Goal: Transaction & Acquisition: Purchase product/service

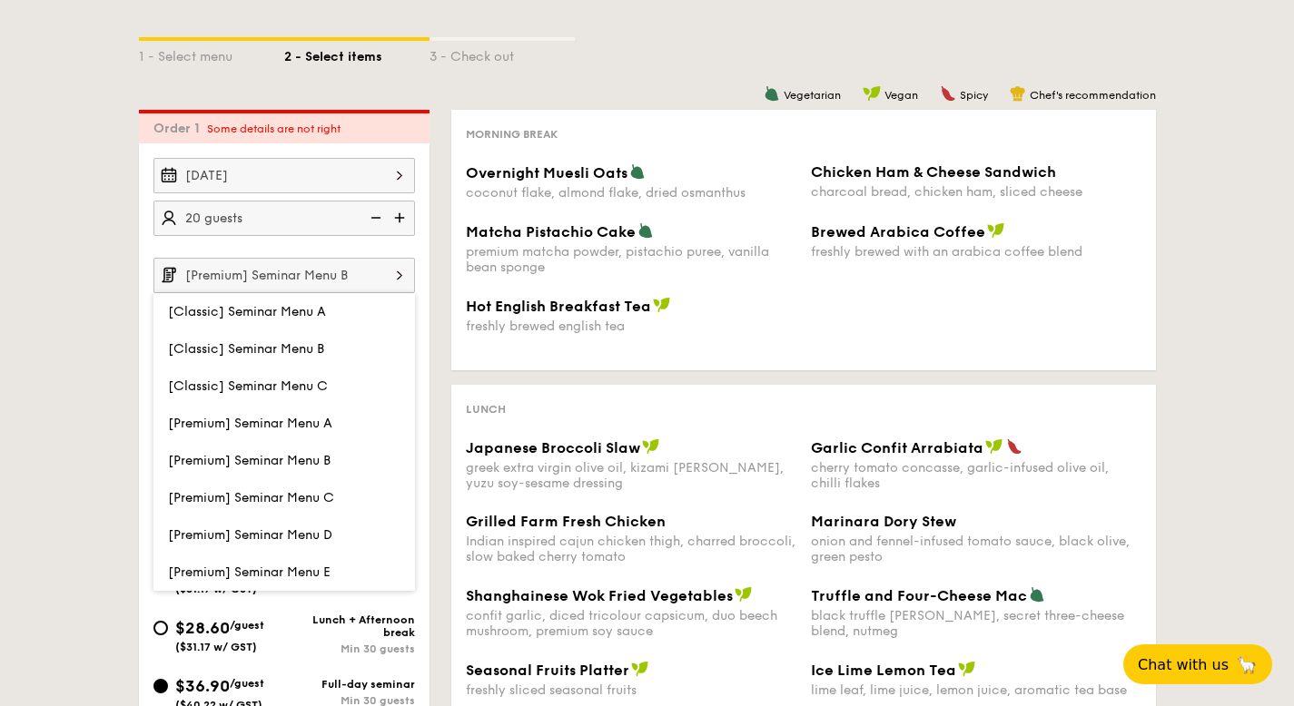
scroll to position [332, 0]
click at [363, 275] on input "[Premium] Seminar Menu B" at bounding box center [284, 276] width 262 height 35
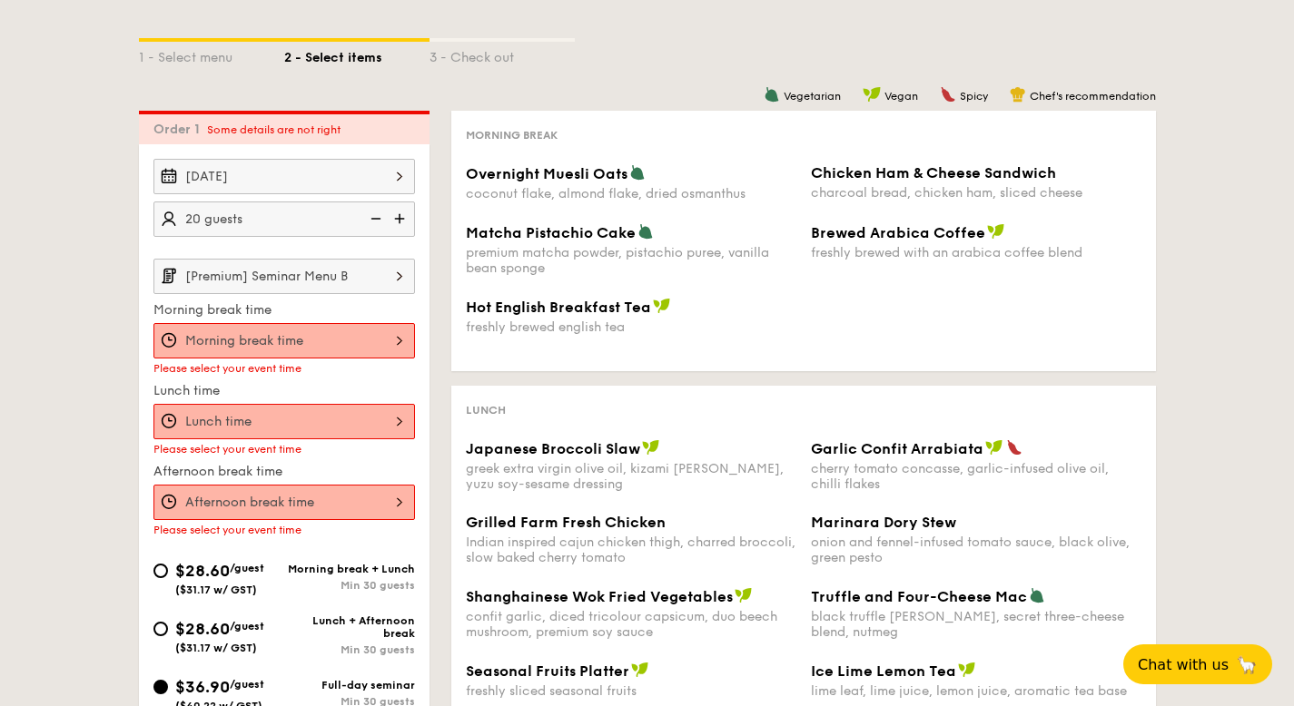
click at [343, 332] on div "12 1 2 3 4 5 6 7 8 9 10 11 00 15 30 45 am pm Cancel OK" at bounding box center [284, 340] width 262 height 35
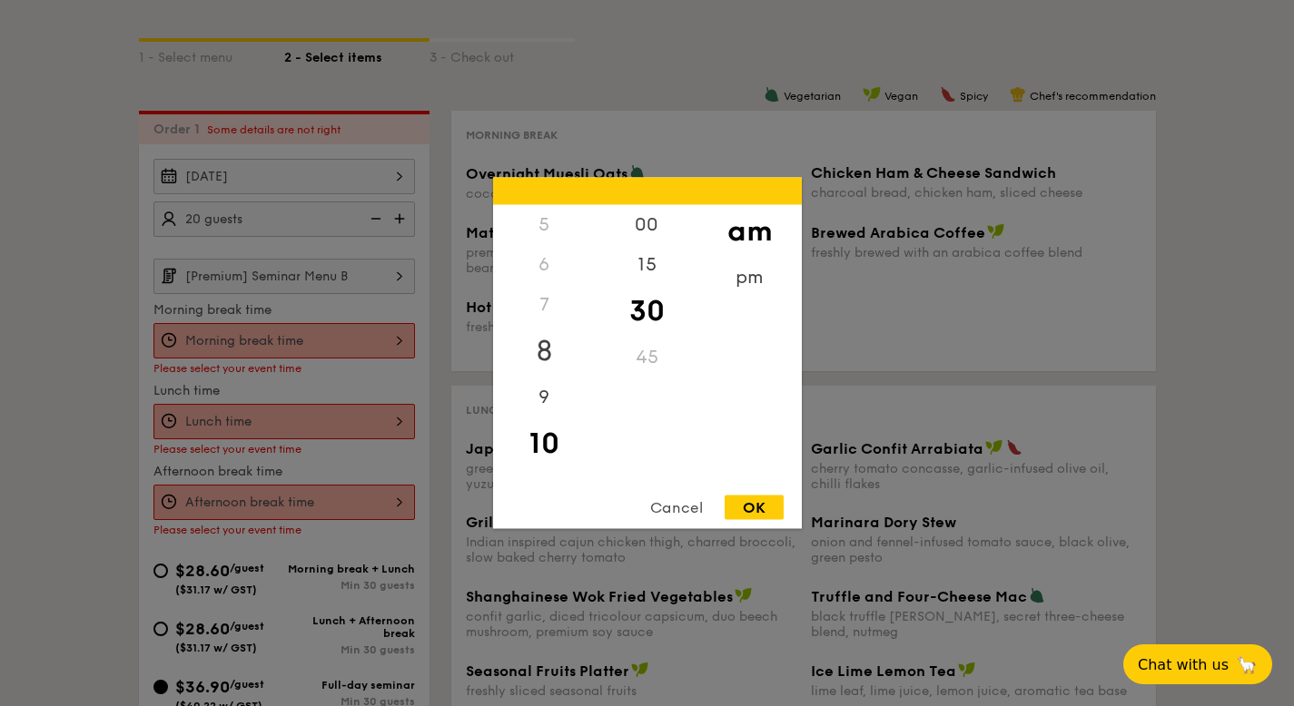
click at [548, 352] on div "8" at bounding box center [544, 351] width 103 height 53
click at [649, 358] on div "45" at bounding box center [647, 364] width 103 height 53
click at [764, 499] on div "OK" at bounding box center [754, 508] width 59 height 25
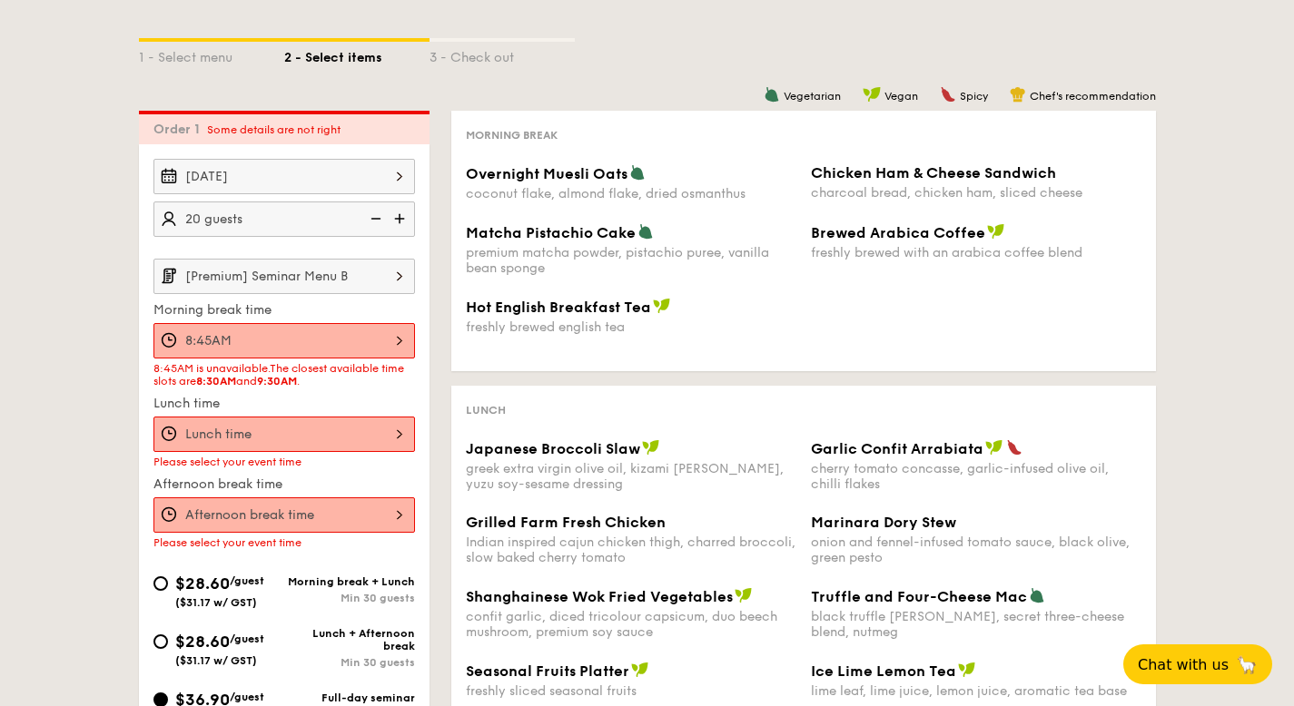
click at [338, 341] on div "8:45AM" at bounding box center [284, 340] width 262 height 35
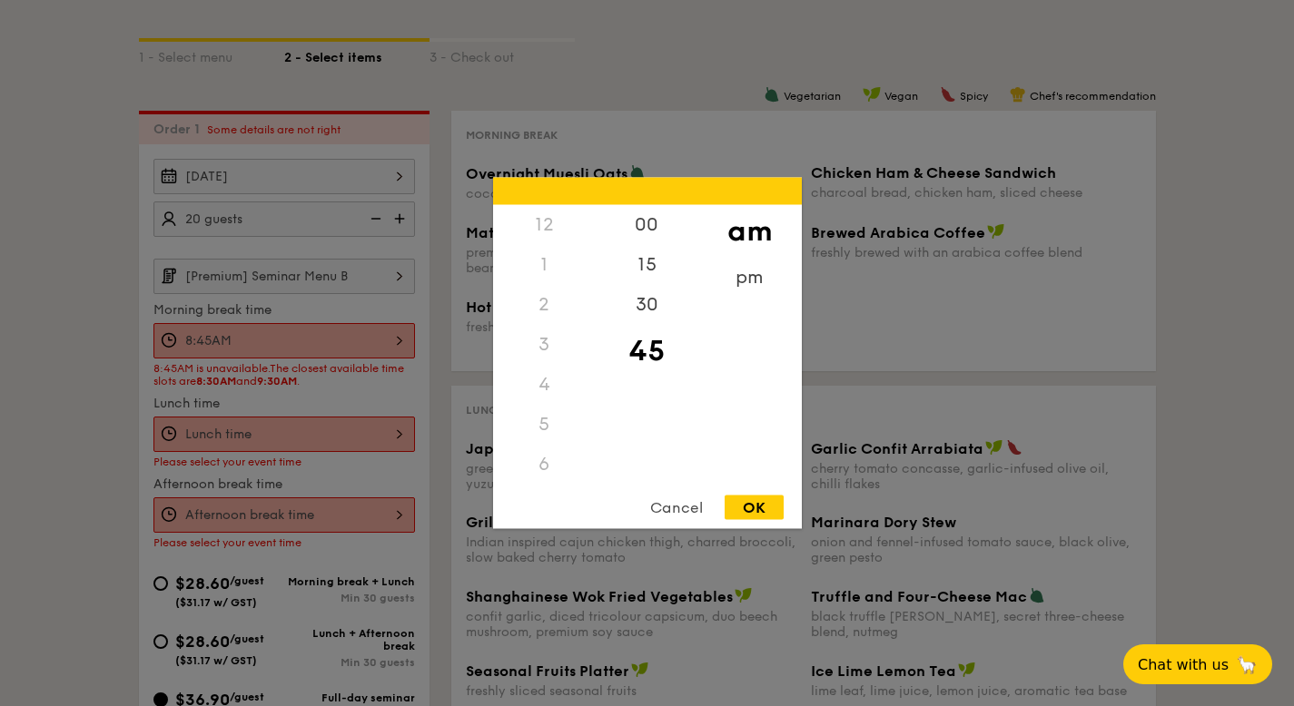
scroll to position [120, 0]
click at [643, 314] on div "30" at bounding box center [647, 311] width 103 height 53
click at [753, 508] on div "OK" at bounding box center [754, 508] width 59 height 25
type input "8:30AM"
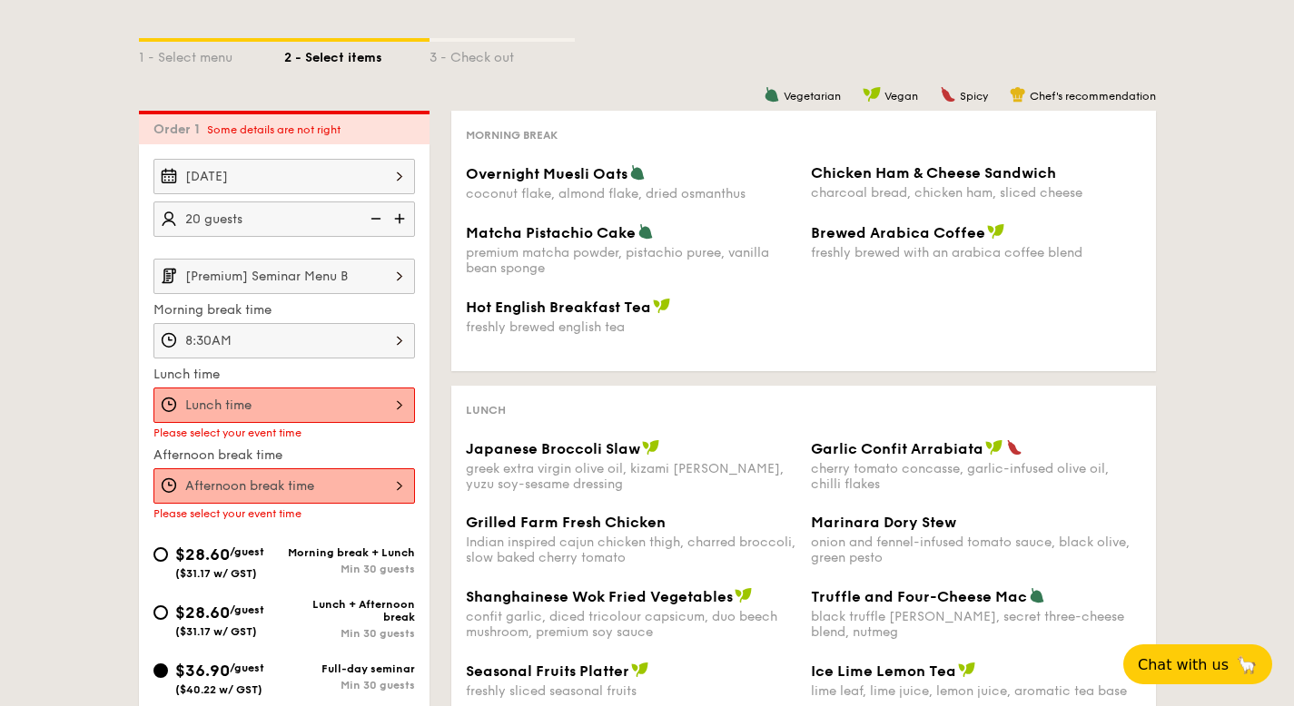
click at [253, 399] on div at bounding box center [284, 405] width 262 height 35
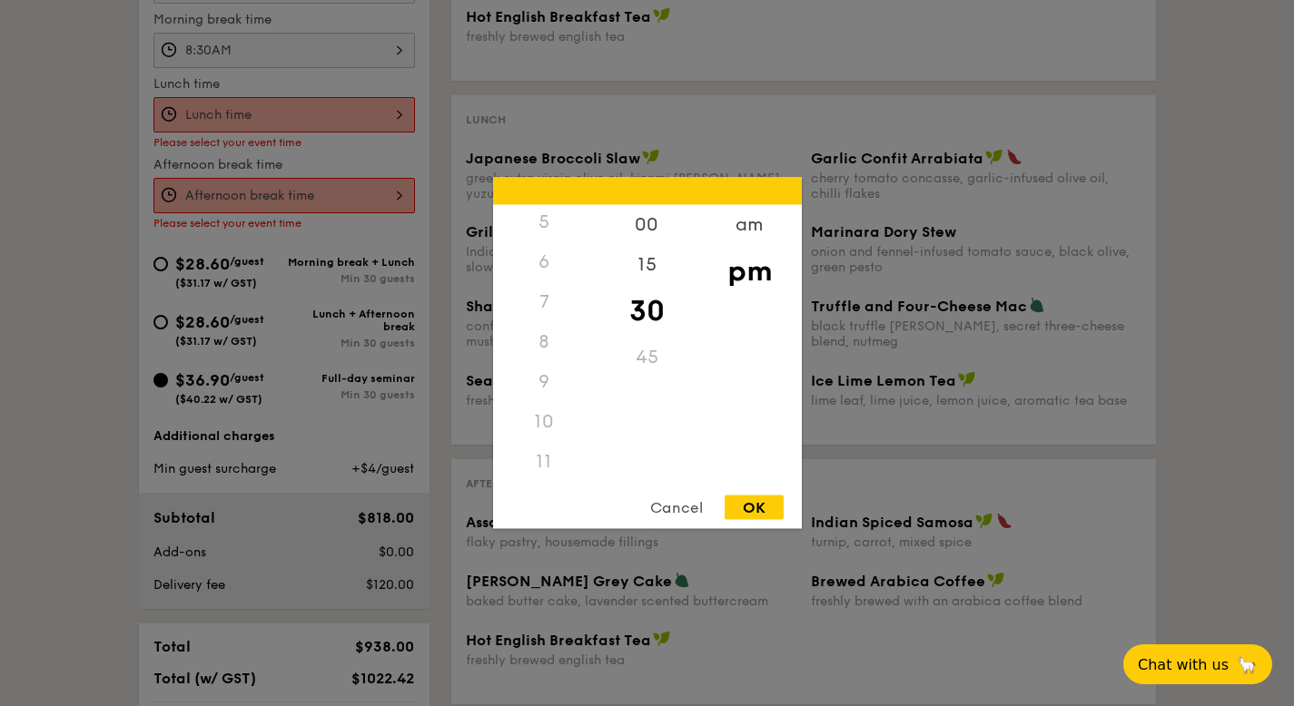
scroll to position [722, 0]
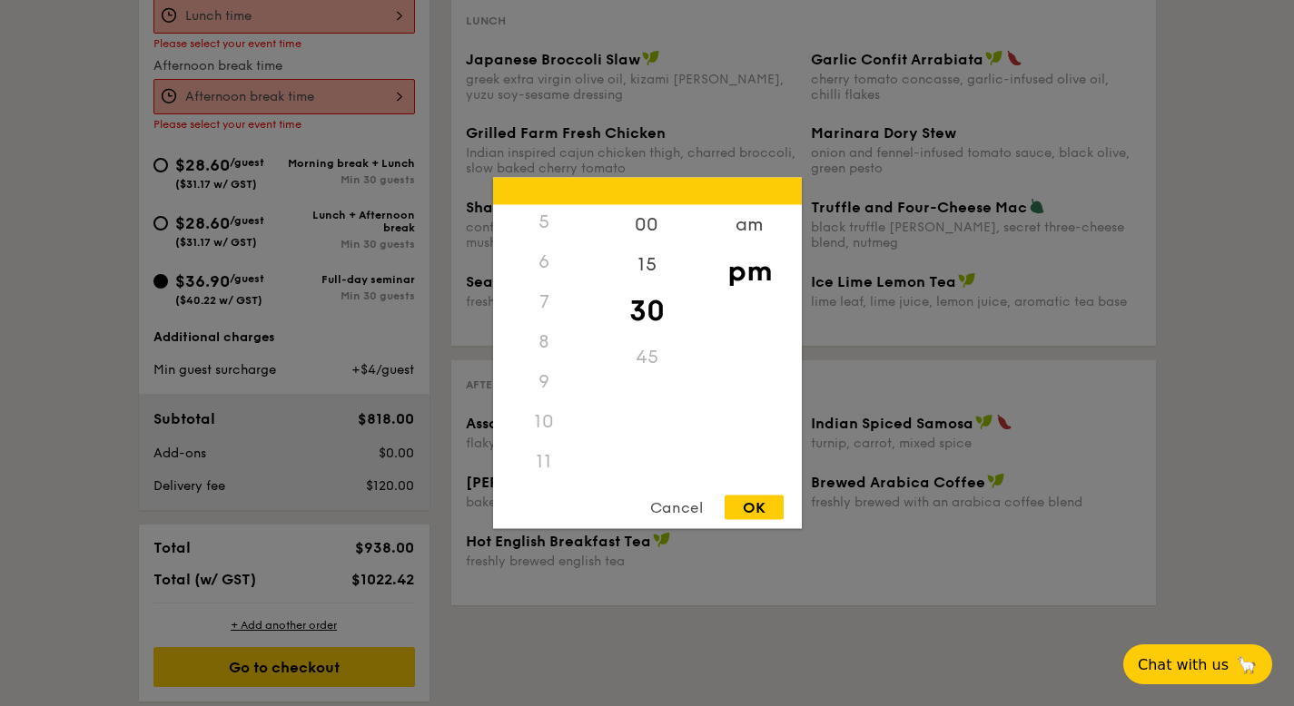
click at [540, 460] on div "11" at bounding box center [544, 462] width 103 height 40
drag, startPoint x: 643, startPoint y: 353, endPoint x: 660, endPoint y: 341, distance: 21.4
click at [644, 351] on div "45" at bounding box center [647, 358] width 103 height 40
click at [739, 216] on div "am" at bounding box center [749, 231] width 103 height 53
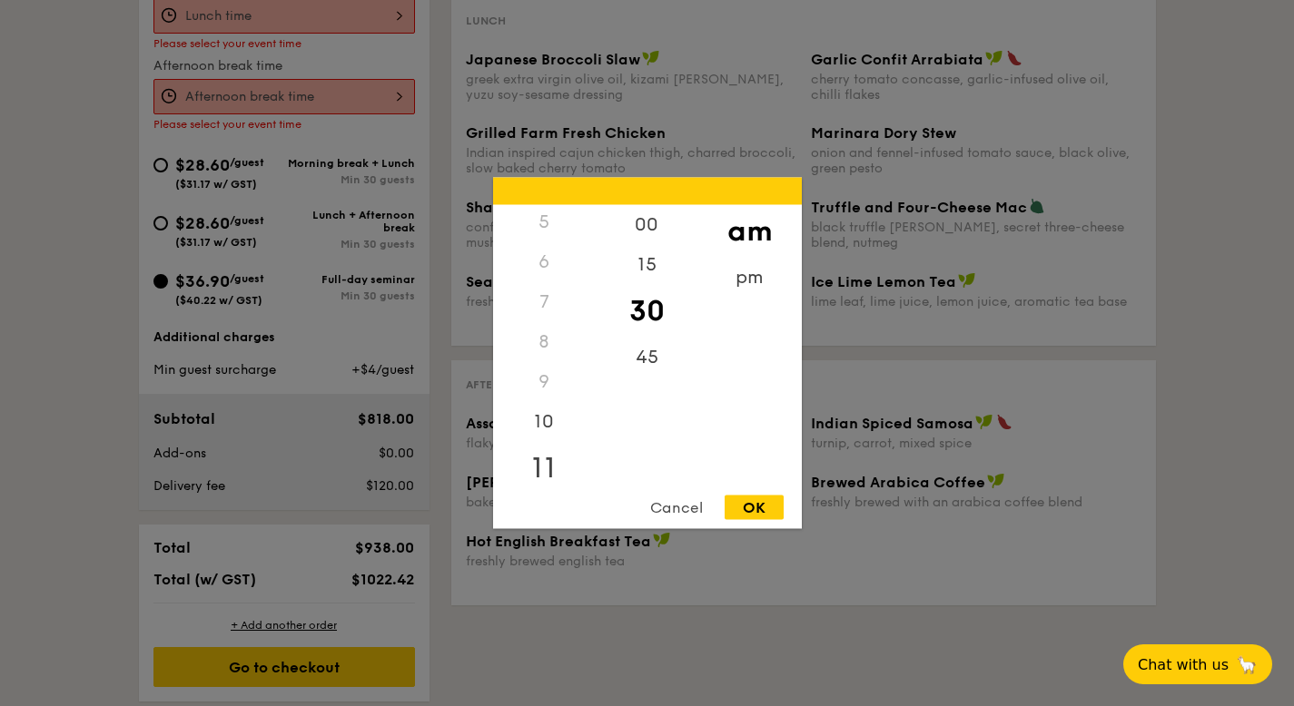
drag, startPoint x: 544, startPoint y: 460, endPoint x: 553, endPoint y: 454, distance: 11.1
click at [546, 459] on div "11" at bounding box center [544, 468] width 103 height 53
click at [658, 351] on div "45" at bounding box center [647, 364] width 103 height 53
click at [754, 510] on div "OK" at bounding box center [754, 508] width 59 height 25
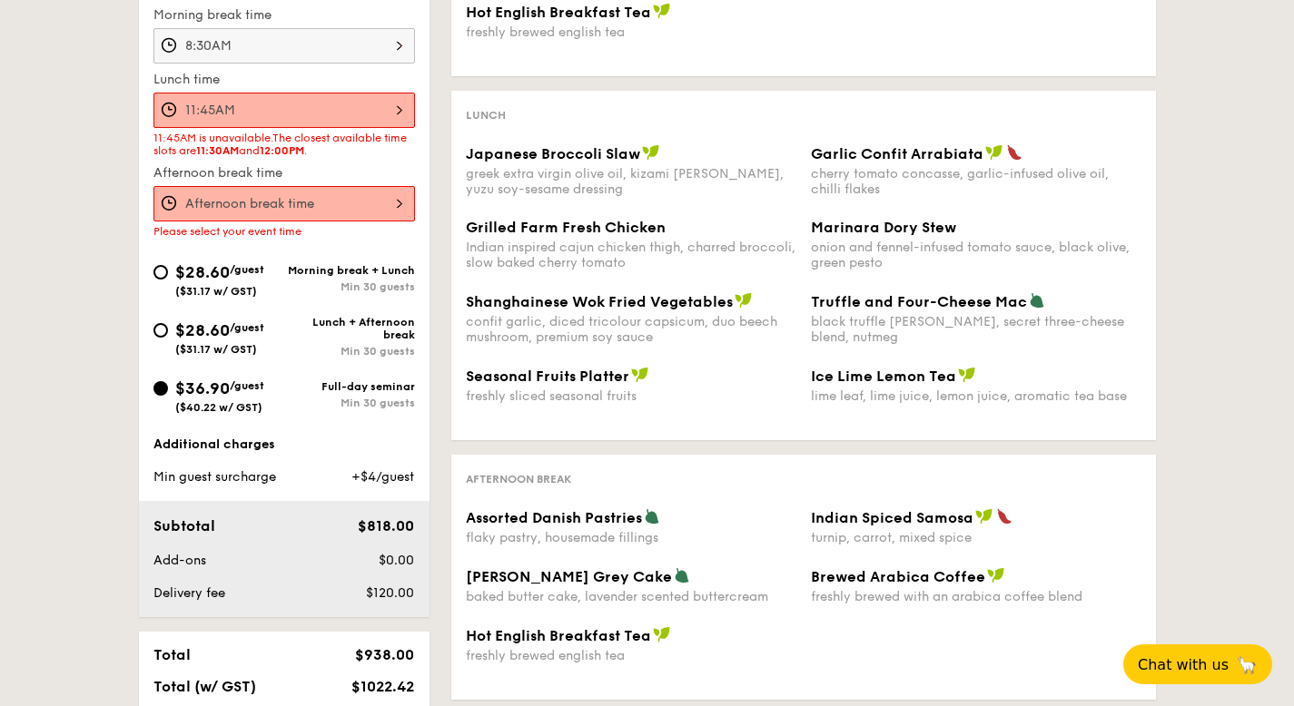
scroll to position [550, 0]
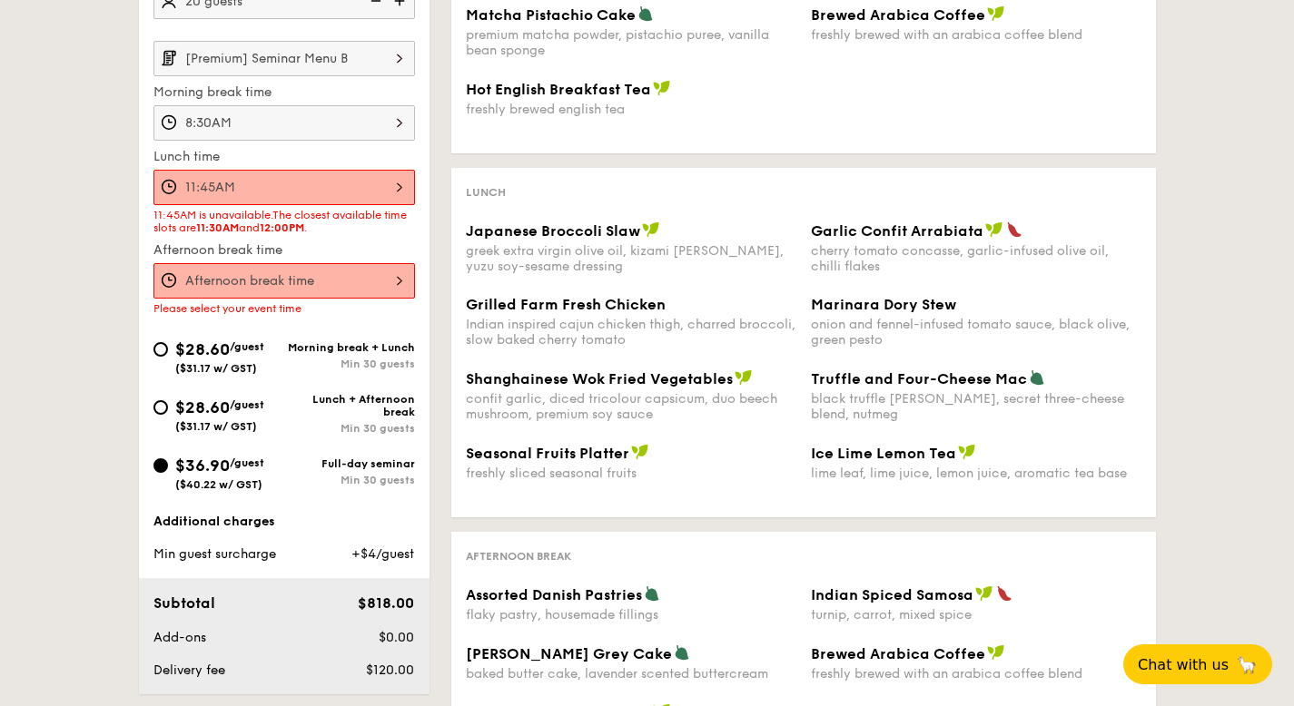
click at [308, 183] on div "11:45AM" at bounding box center [284, 187] width 262 height 35
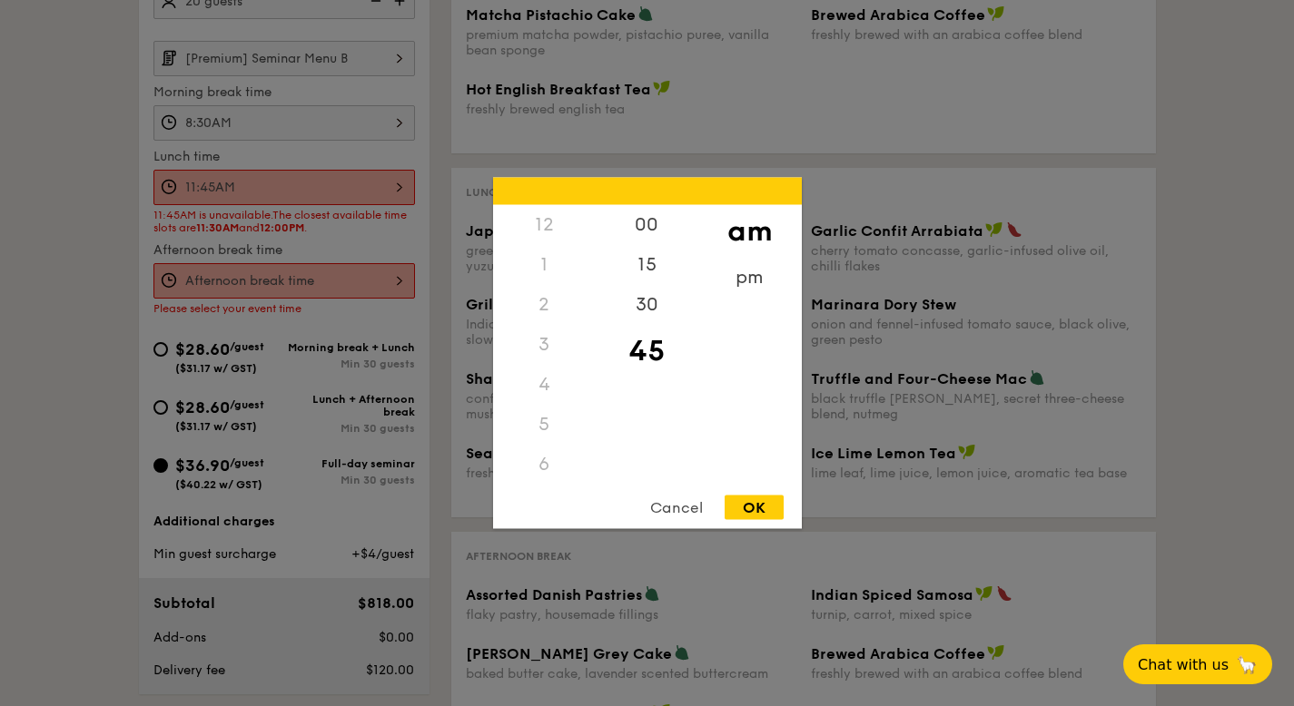
scroll to position [215, 0]
click at [648, 294] on div "30" at bounding box center [647, 311] width 103 height 53
click at [765, 508] on div "OK" at bounding box center [754, 508] width 59 height 25
type input "11:30AM"
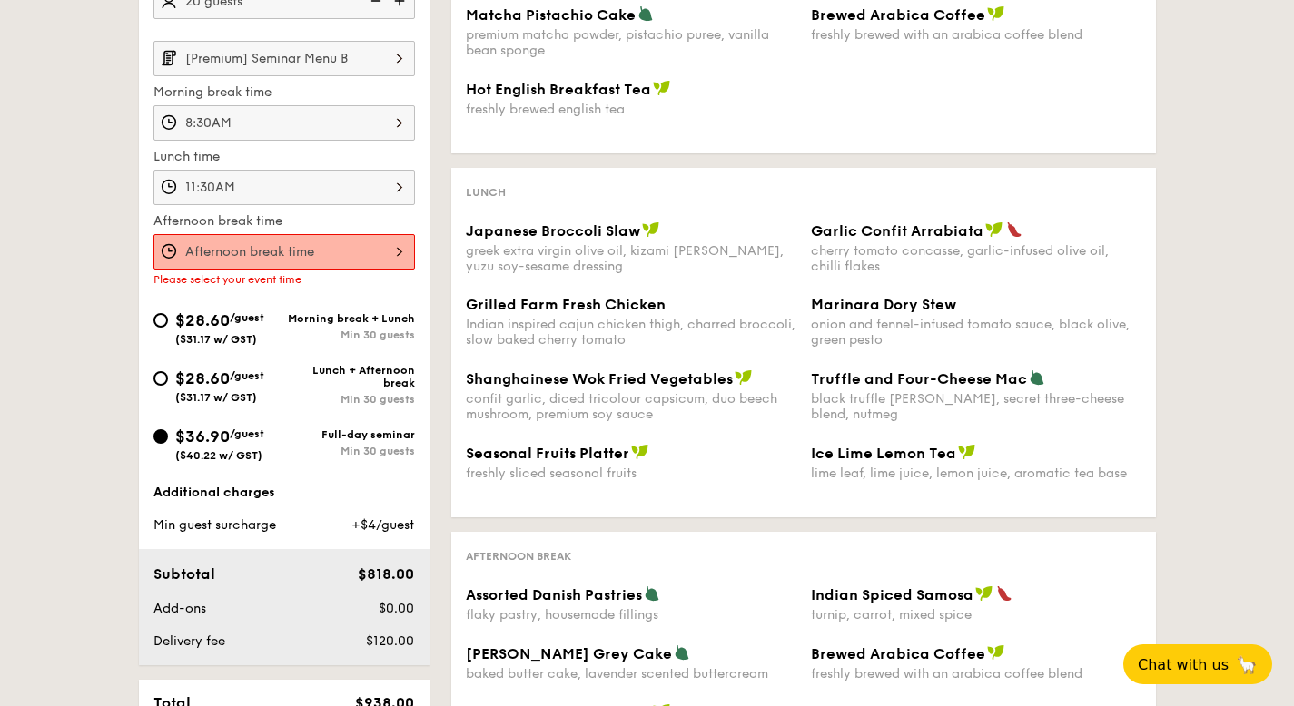
click at [272, 250] on div at bounding box center [284, 251] width 262 height 35
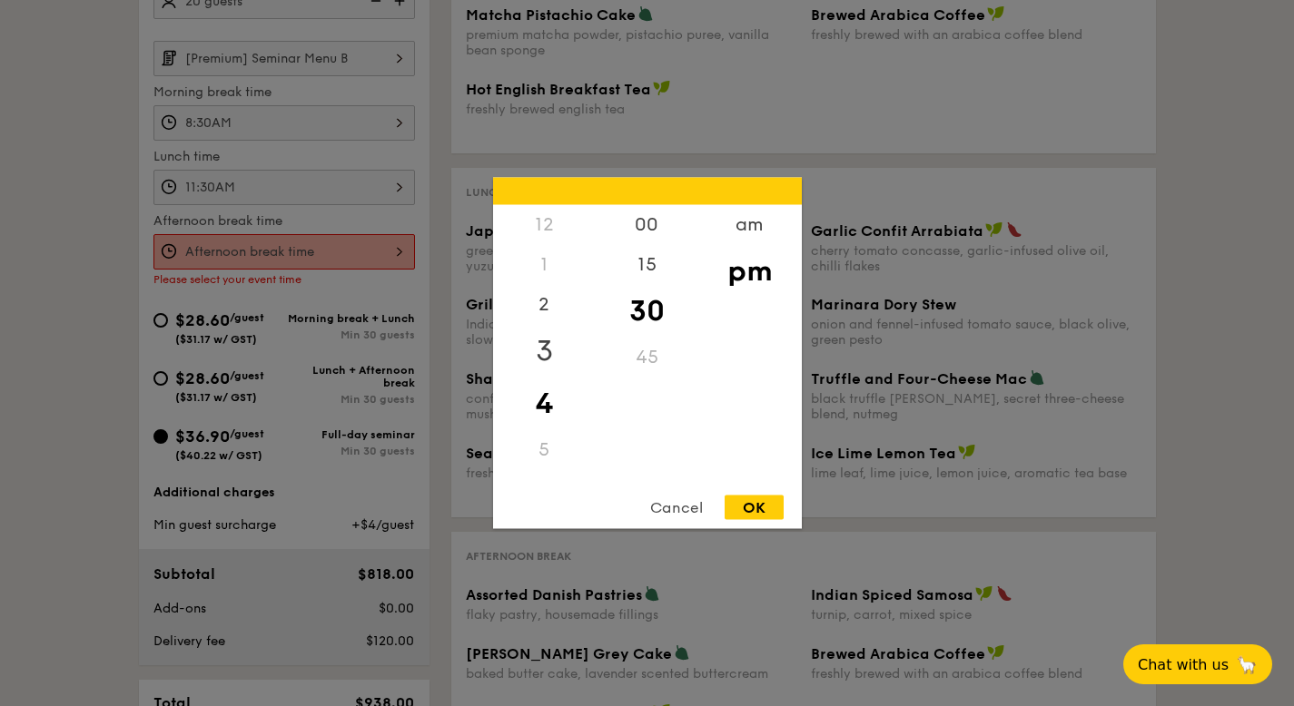
click at [548, 351] on div "3" at bounding box center [544, 351] width 103 height 53
click at [646, 222] on div "00" at bounding box center [647, 231] width 103 height 53
click at [762, 497] on div "OK" at bounding box center [754, 508] width 59 height 25
type input "3:00PM"
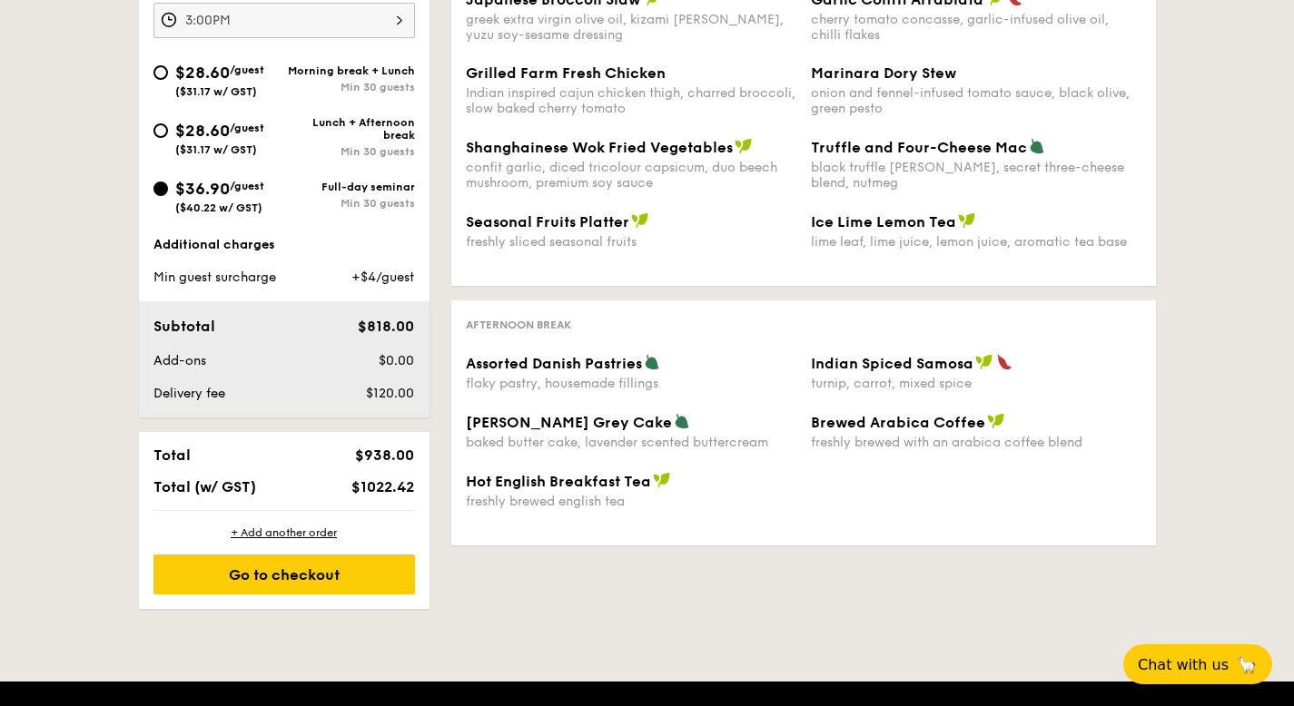
scroll to position [995, 0]
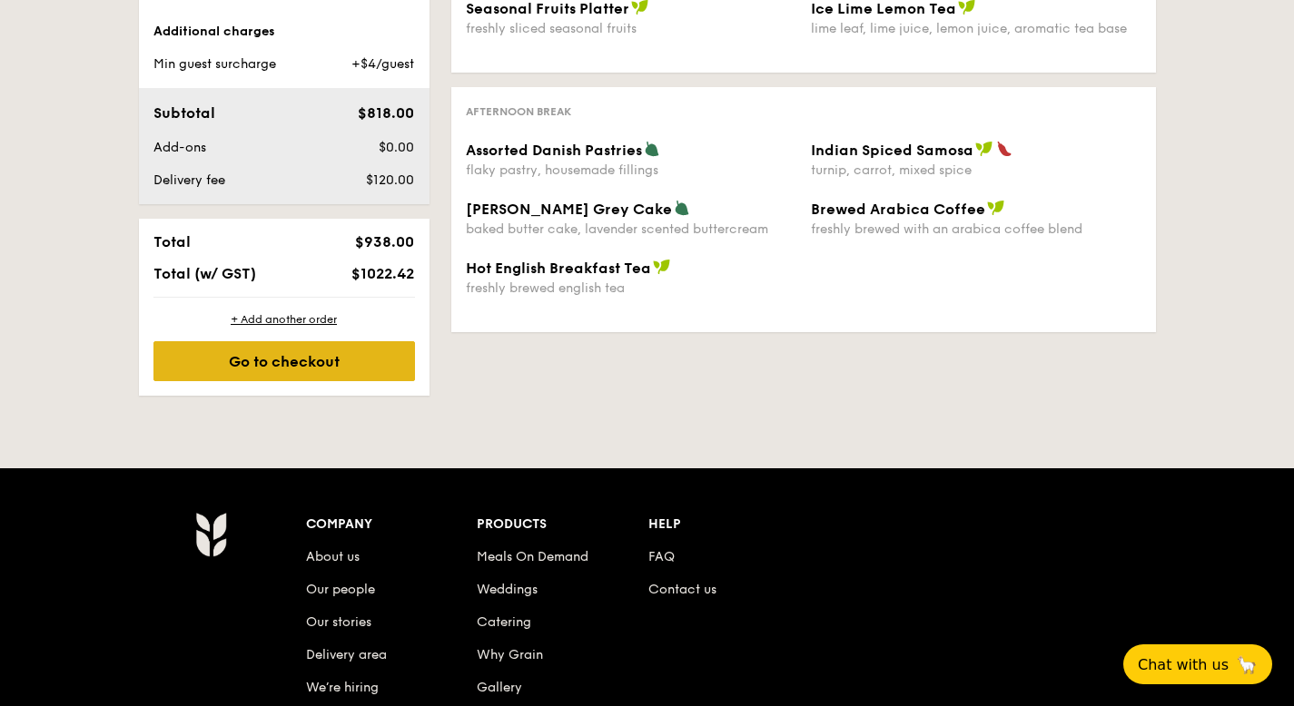
click at [311, 351] on div "Go to checkout" at bounding box center [284, 361] width 262 height 40
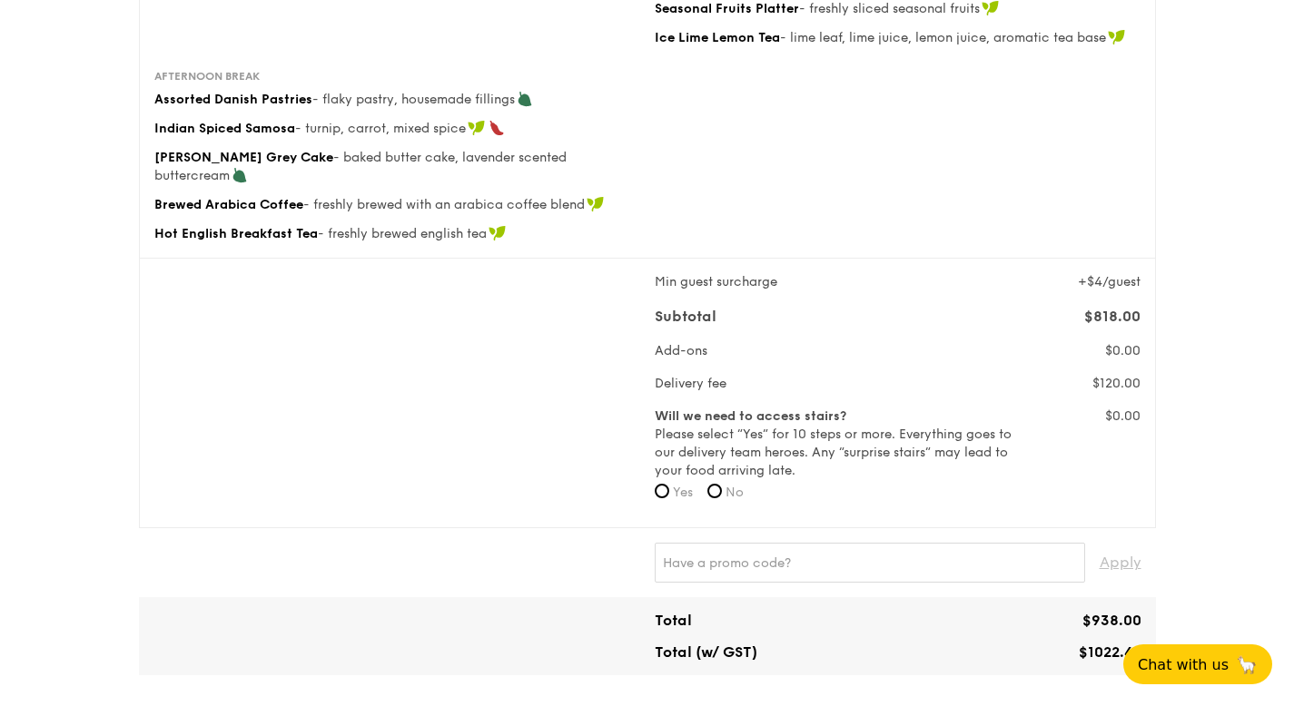
scroll to position [619, 0]
click at [666, 484] on label "Yes" at bounding box center [674, 492] width 38 height 18
click at [666, 484] on input "Yes" at bounding box center [662, 490] width 15 height 15
radio input "true"
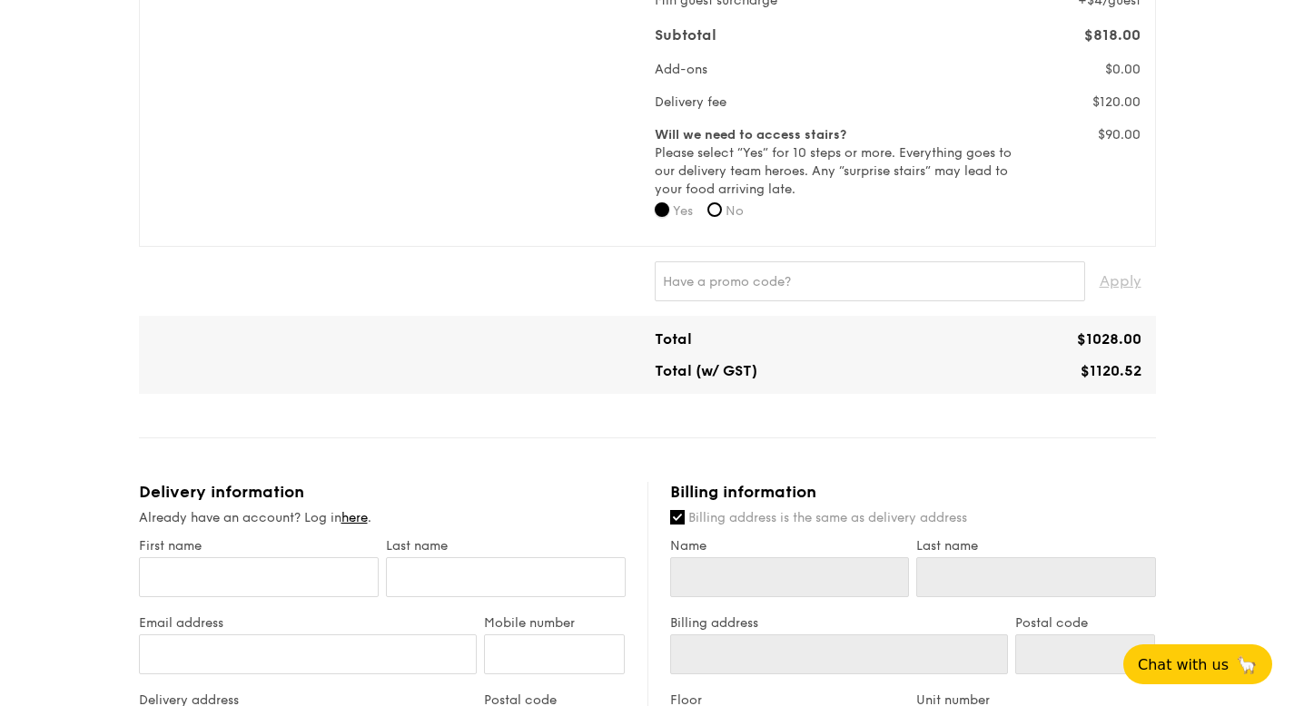
scroll to position [753, 0]
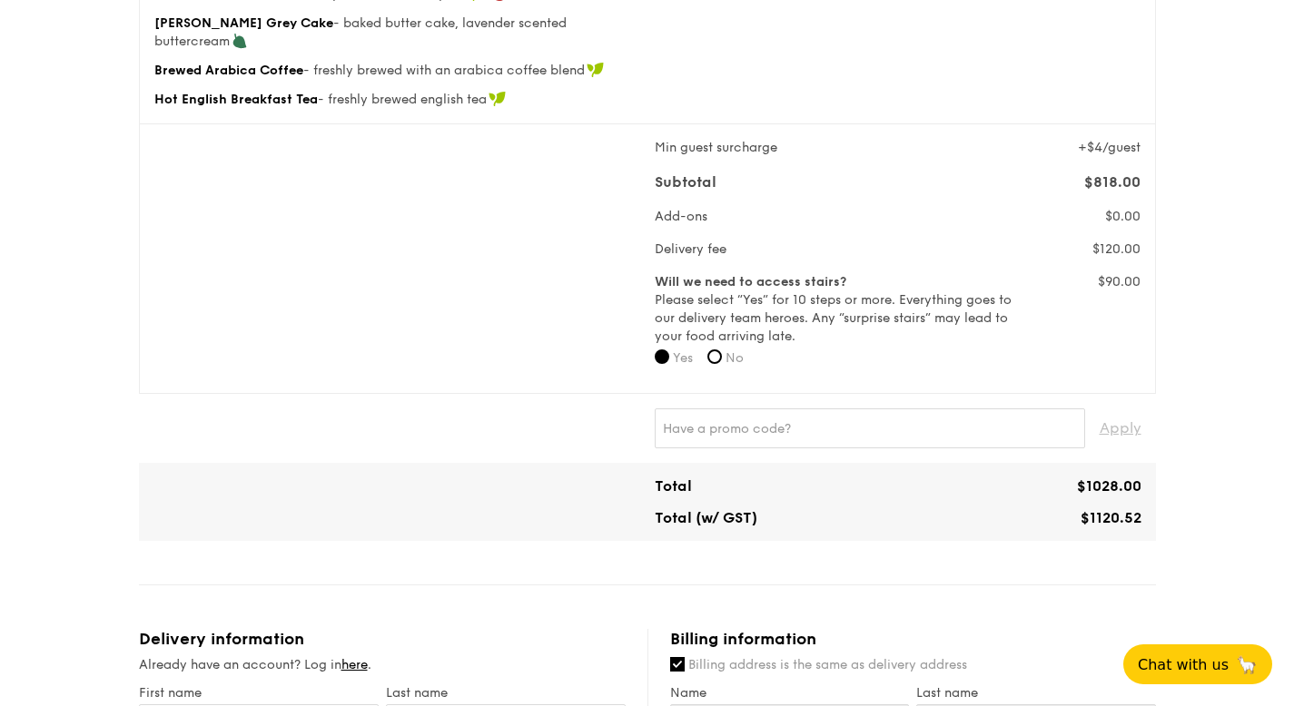
drag, startPoint x: 1079, startPoint y: 516, endPoint x: 1149, endPoint y: 518, distance: 69.9
click at [1149, 518] on div "Total $1028.00 Total (w/ GST) $1120.52" at bounding box center [647, 502] width 1017 height 78
copy span "$1120.52"
click at [1246, 209] on div "1 - Select menu 2 - Select items 3 - Check out [Premium] Seminar Menu B $36.90 …" at bounding box center [647, 419] width 1294 height 2345
drag, startPoint x: 1090, startPoint y: 246, endPoint x: 1140, endPoint y: 256, distance: 51.8
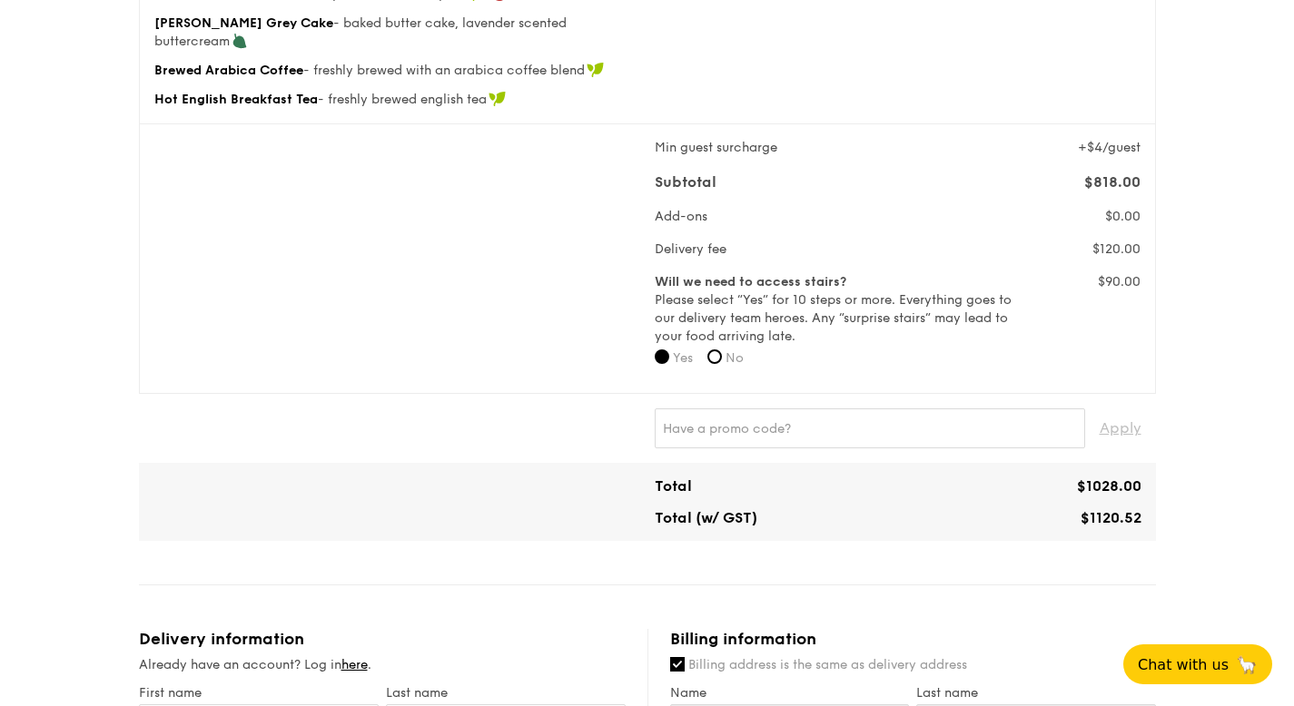
click at [1140, 256] on div "$120.00" at bounding box center [1084, 250] width 125 height 18
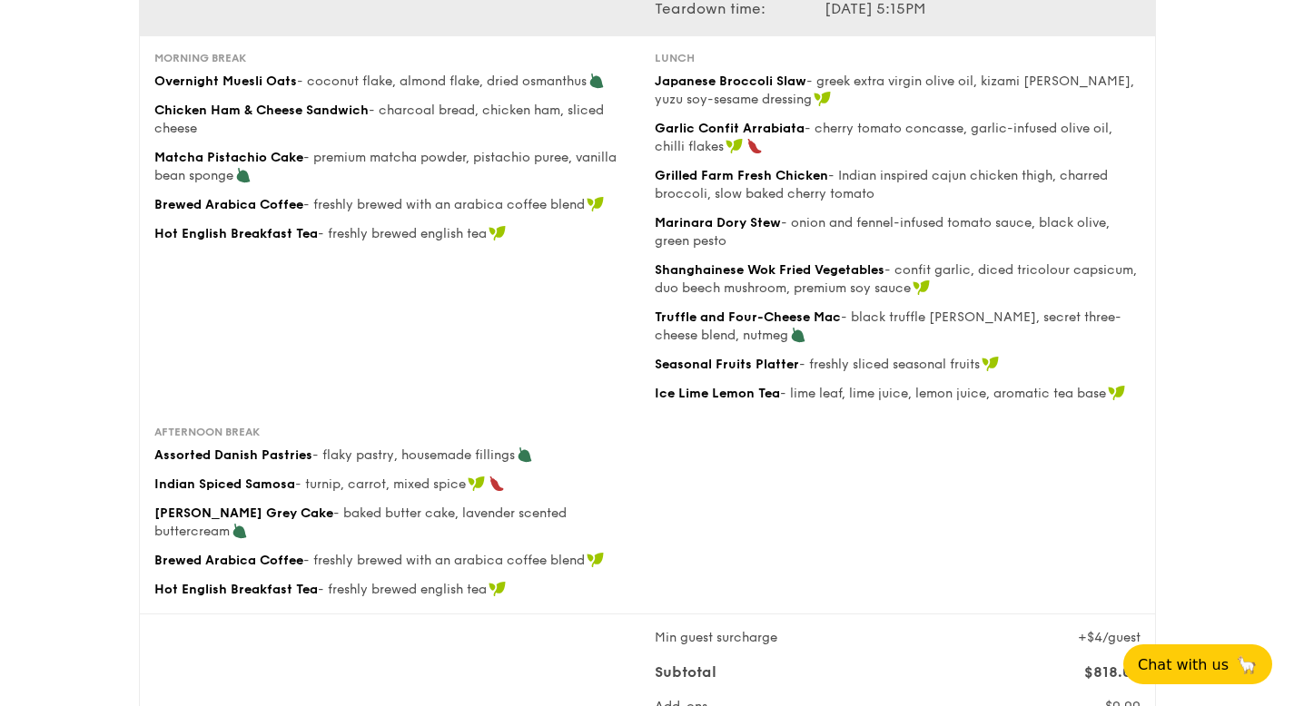
scroll to position [167, 0]
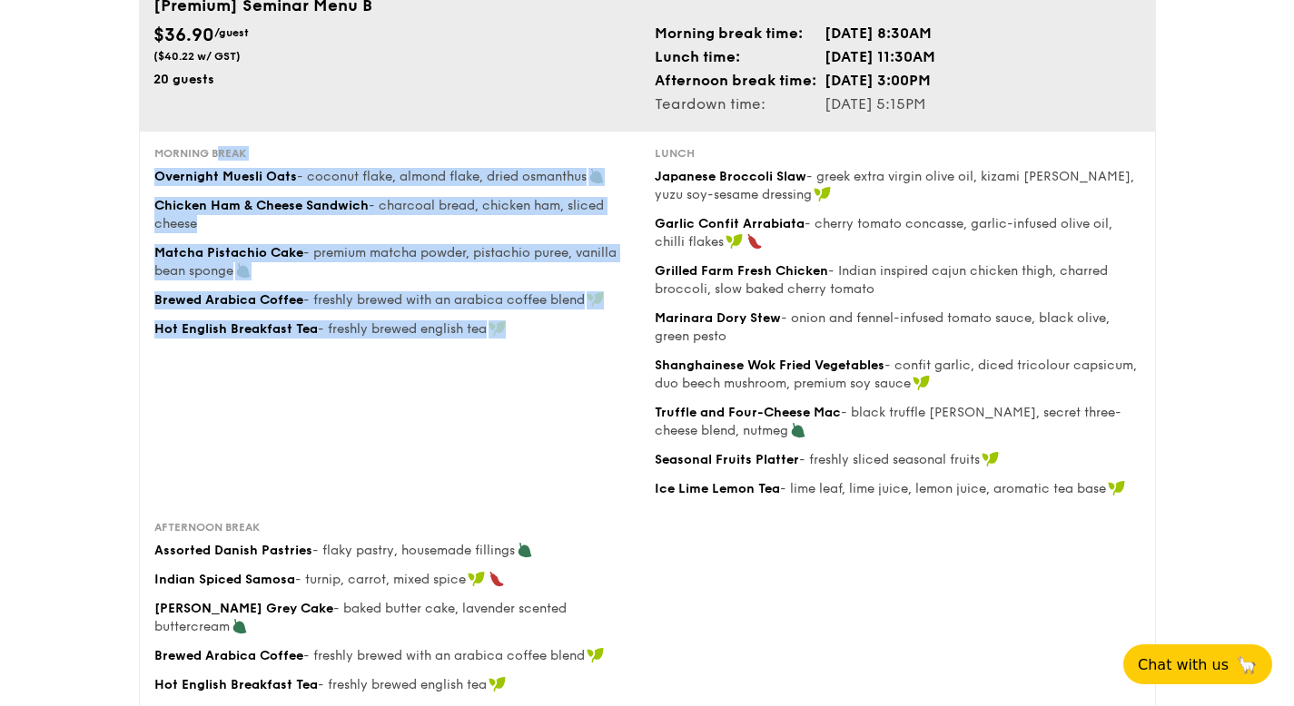
drag, startPoint x: 145, startPoint y: 144, endPoint x: 535, endPoint y: 334, distance: 433.3
click at [535, 334] on div "Morning break Overnight Muesli Oats - coconut flake, almond flake, dried osmant…" at bounding box center [647, 420] width 1017 height 579
copy div "Morning break Overnight Muesli Oats - coconut flake, almond flake, dried osmant…"
drag, startPoint x: 649, startPoint y: 150, endPoint x: 1121, endPoint y: 499, distance: 587.0
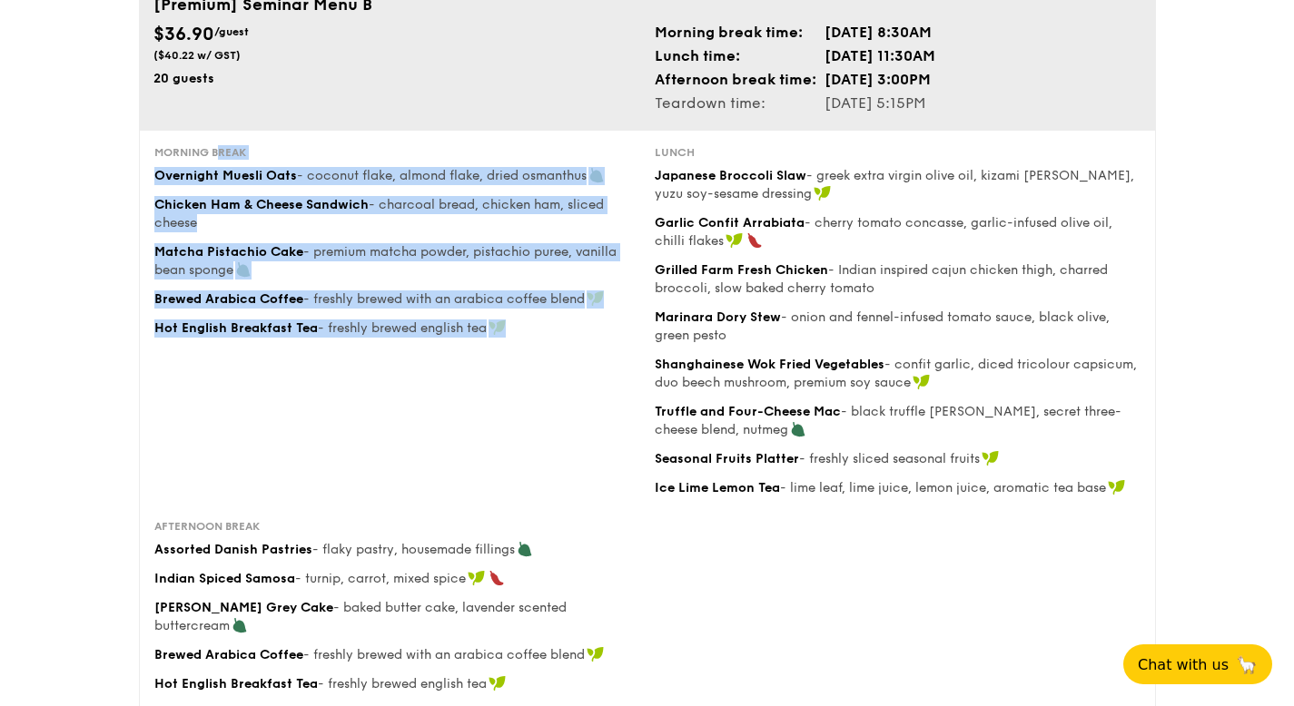
click at [1142, 501] on div "Morning break Overnight Muesli Oats - coconut flake, almond flake, dried osmant…" at bounding box center [647, 332] width 1001 height 374
copy div "Lunch Japanese Broccoli Slaw - greek extra virgin olive oil, kizami [PERSON_NAM…"
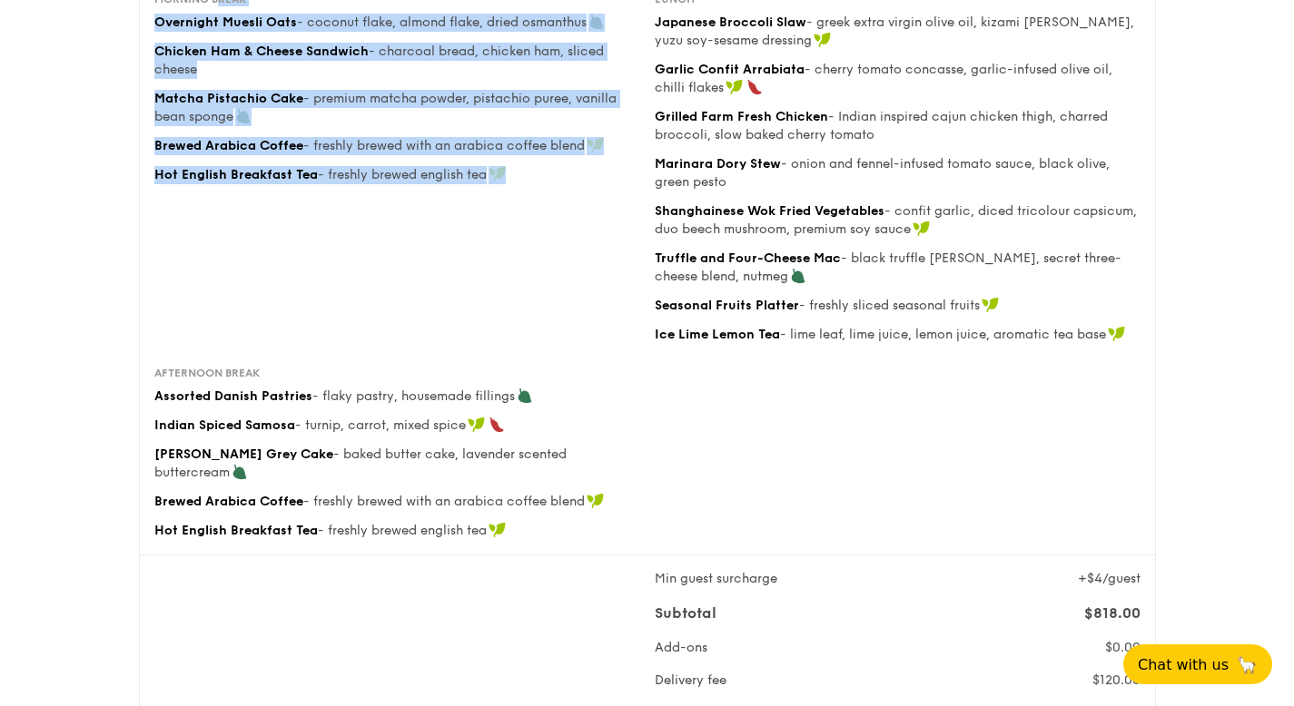
scroll to position [338, 0]
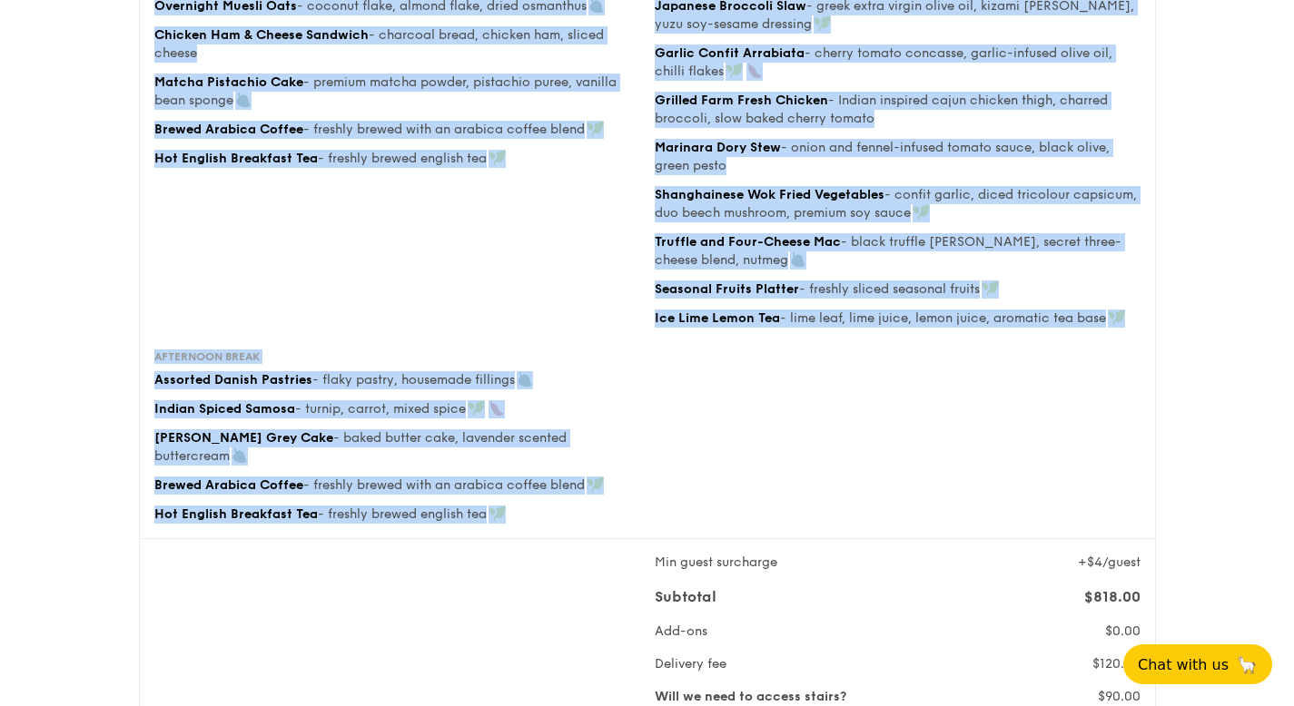
drag, startPoint x: 525, startPoint y: 523, endPoint x: 135, endPoint y: 340, distance: 430.6
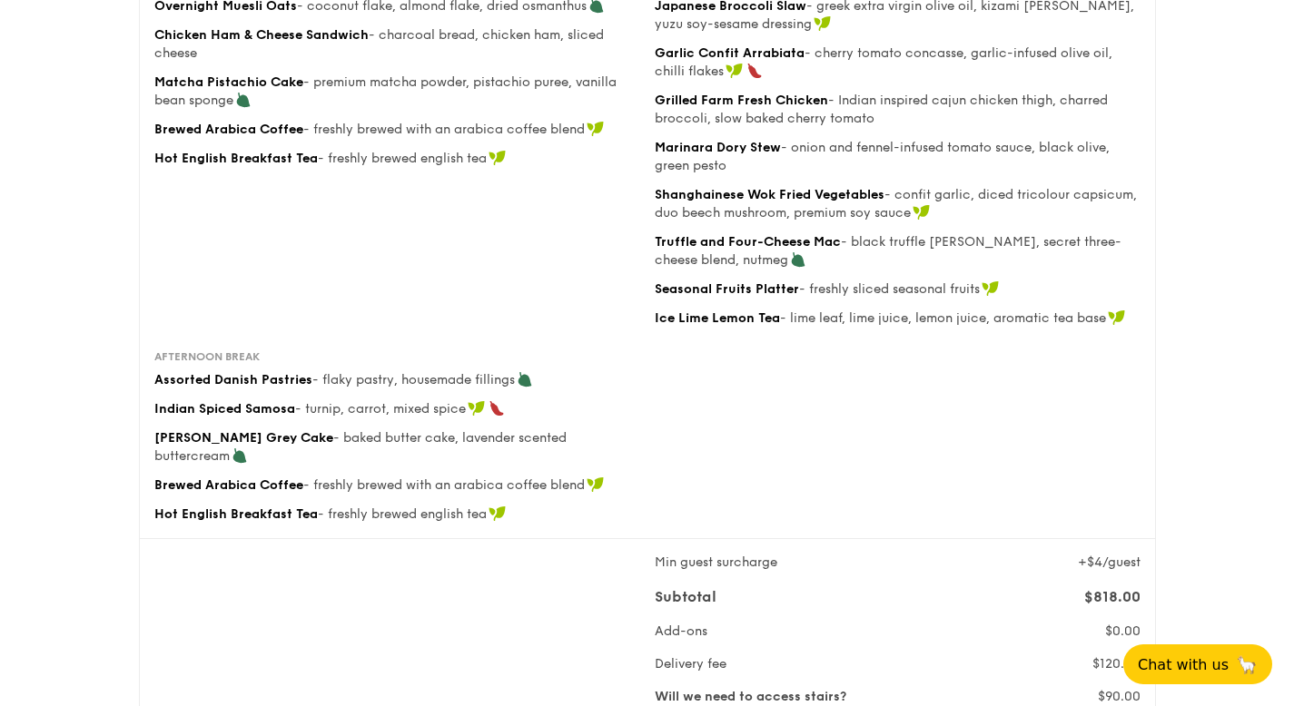
click at [572, 511] on div "Hot English Breakfast Tea - freshly brewed english tea" at bounding box center [397, 515] width 486 height 18
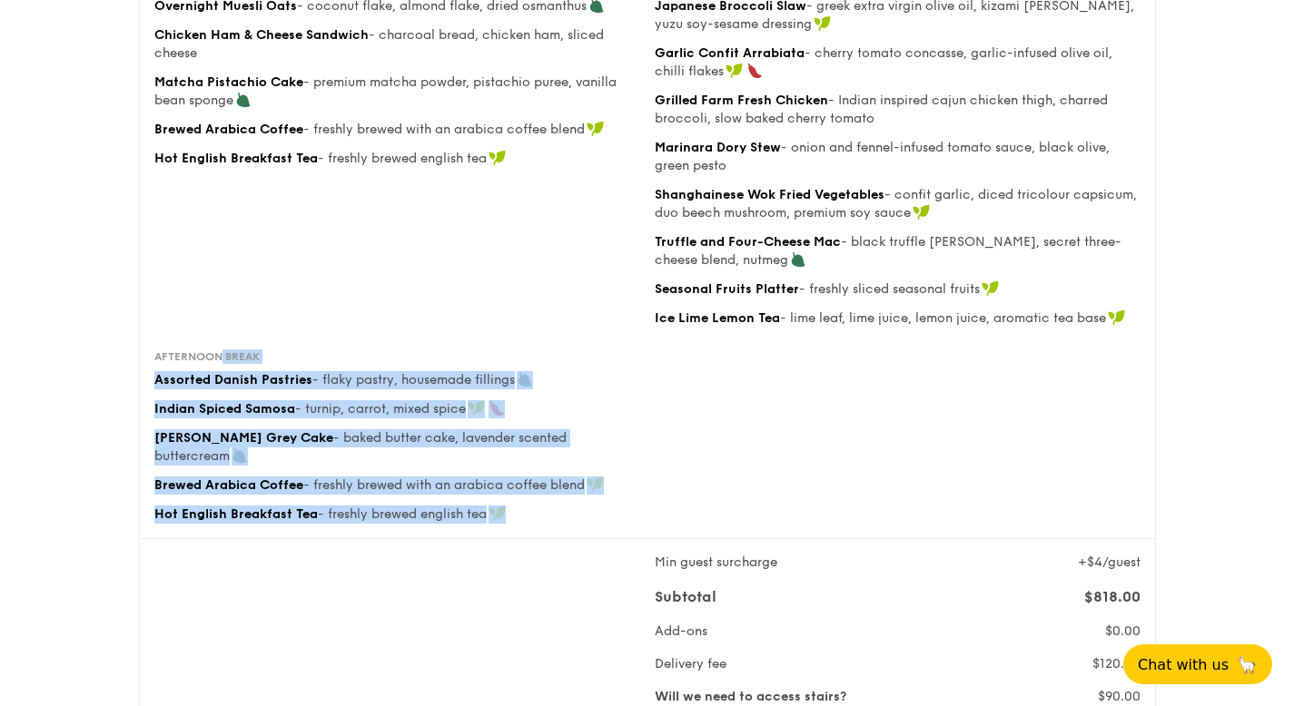
drag, startPoint x: 156, startPoint y: 355, endPoint x: 524, endPoint y: 518, distance: 402.1
click at [524, 518] on div "Afternoon break Assorted Danish Pastries - flaky pastry, housemade fillings Ind…" at bounding box center [397, 437] width 486 height 174
copy div "Afternoon break Assorted Danish Pastries - flaky pastry, housemade fillings Ind…"
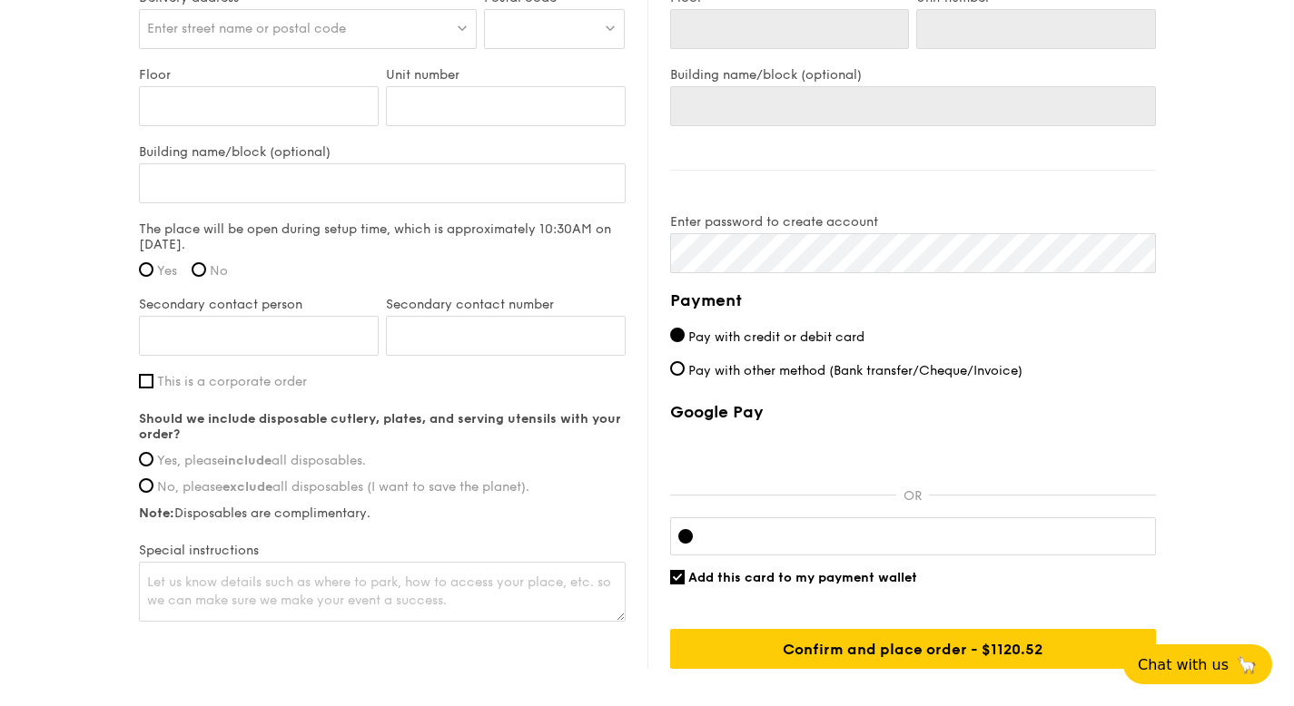
scroll to position [1630, 0]
